Goal: Contribute content

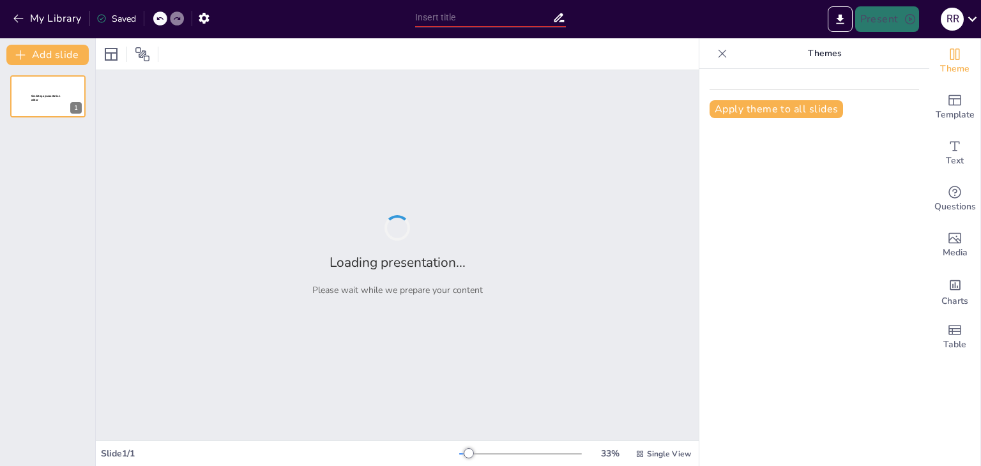
type input "Let’s Play: The Evolution and Influence of Board Games in Society"
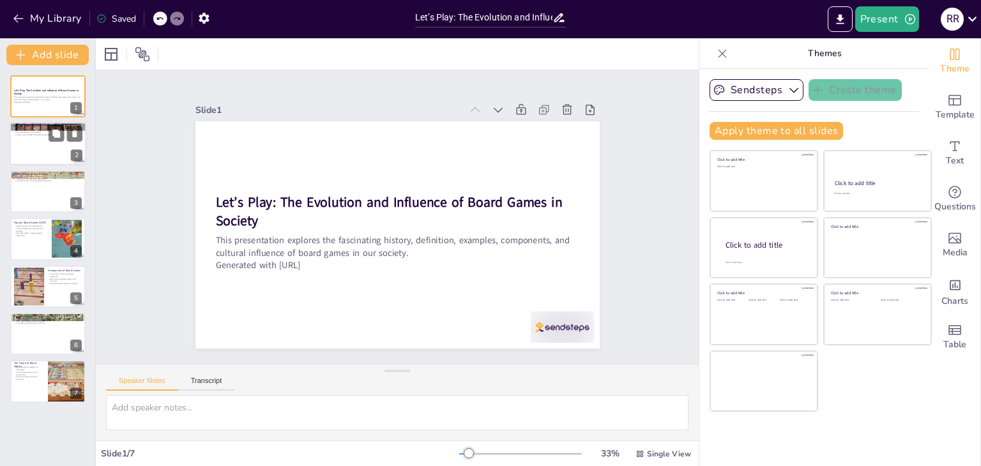
click at [44, 155] on div at bounding box center [48, 144] width 77 height 43
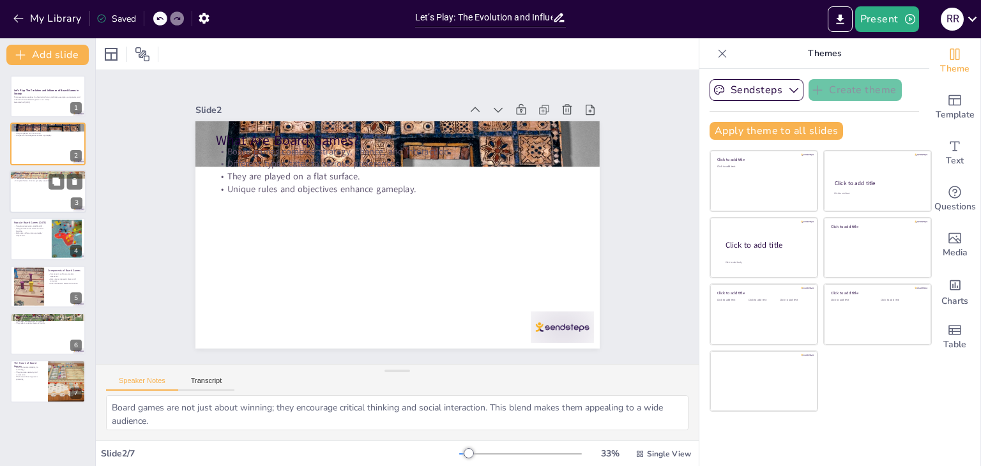
click at [46, 199] on div at bounding box center [48, 191] width 77 height 43
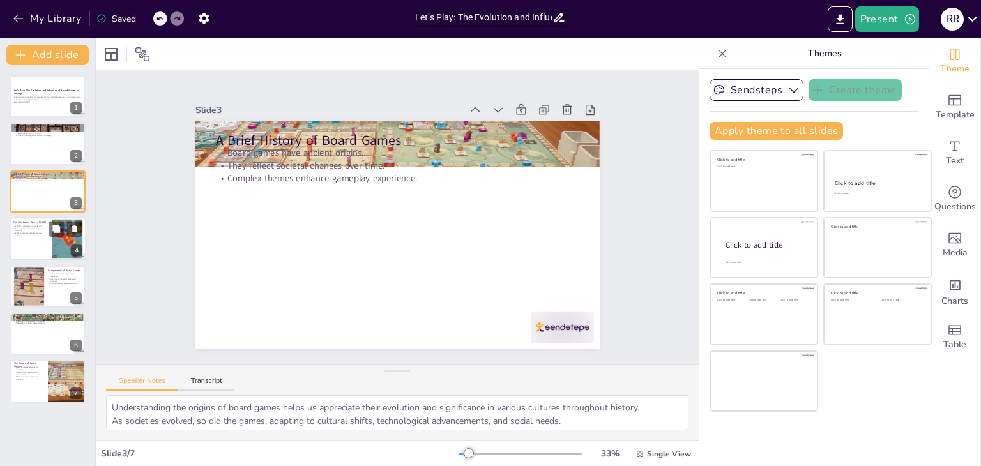
click at [45, 233] on p "Each game offers unique gameplay experiences." at bounding box center [30, 235] width 35 height 4
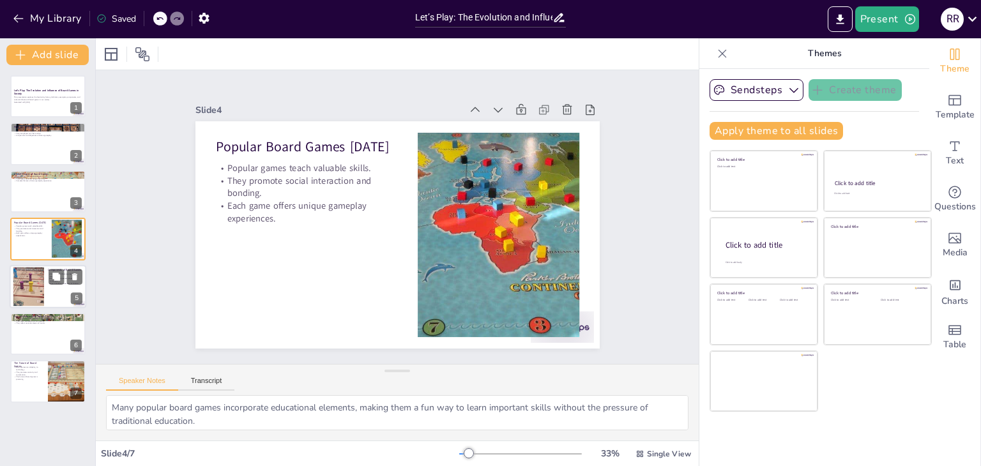
click at [38, 284] on div at bounding box center [29, 286] width 52 height 39
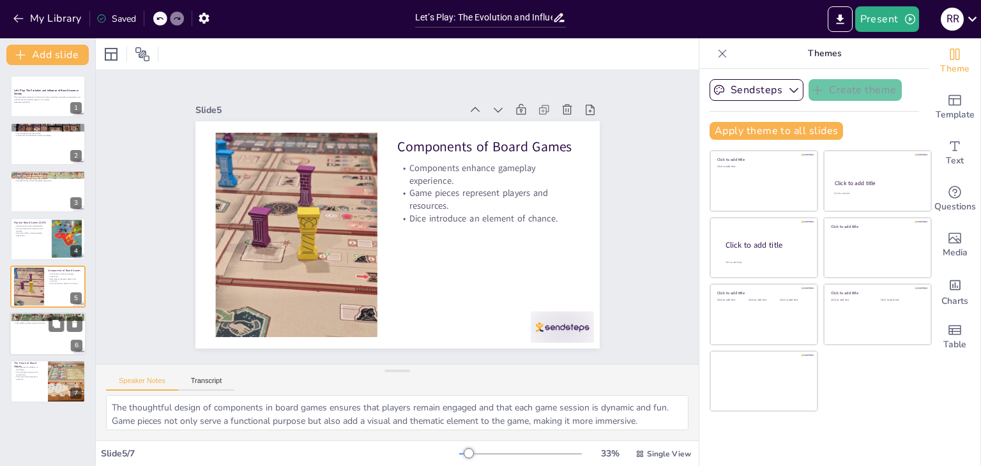
click at [34, 318] on p "Board games [PERSON_NAME] social interaction." at bounding box center [47, 319] width 69 height 3
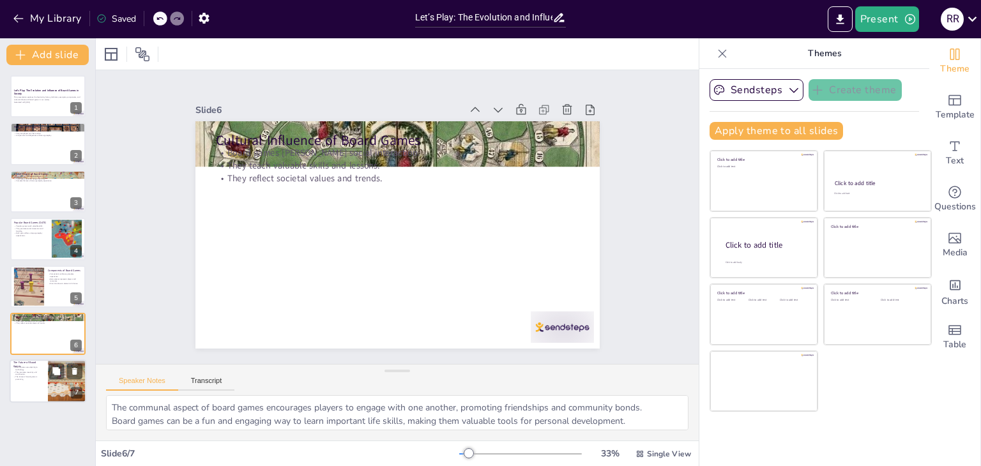
click at [13, 379] on p "The future of board games is promising." at bounding box center [28, 378] width 31 height 4
type textarea "The incorporation of technology in board games allows for innovative gameplay e…"
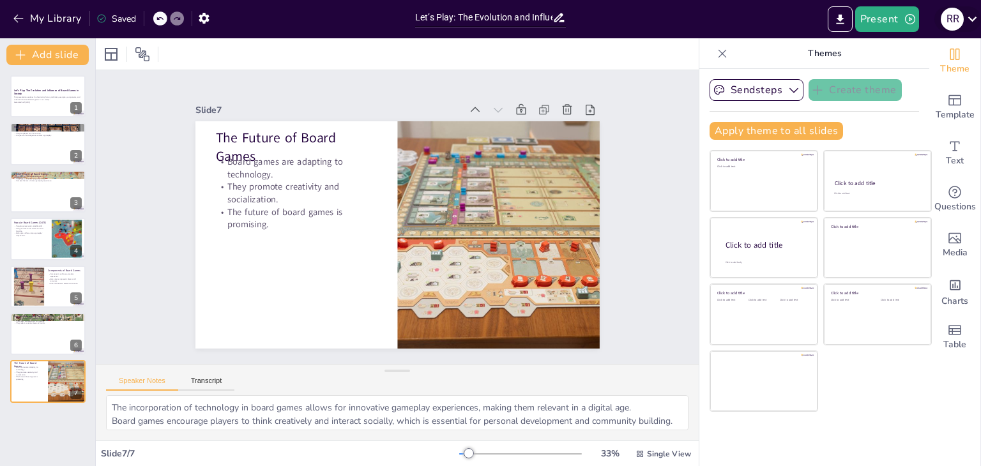
click at [964, 14] on icon at bounding box center [972, 18] width 17 height 17
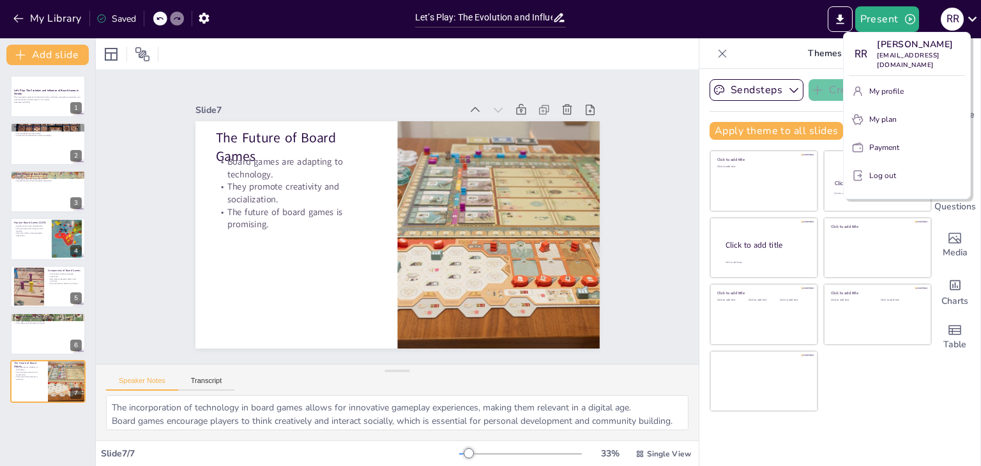
click at [893, 174] on p "Log out" at bounding box center [883, 176] width 27 height 12
